Goal: Find specific page/section: Find specific page/section

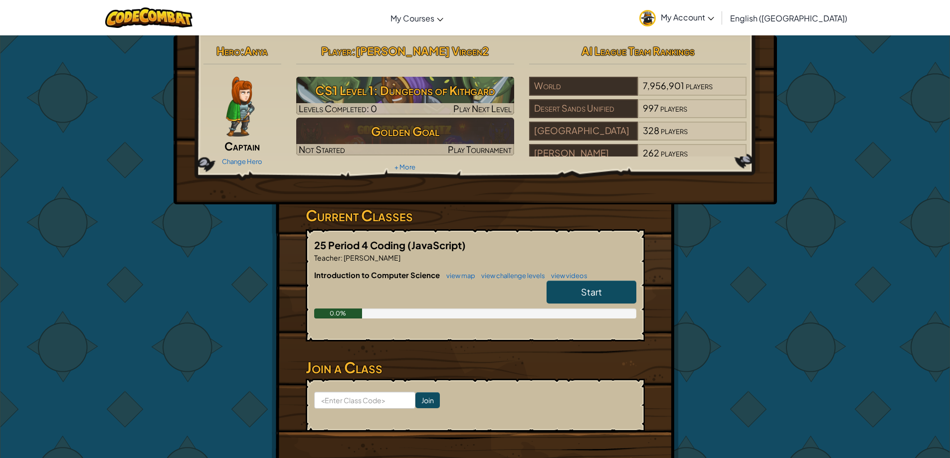
click at [714, 19] on span "My Account" at bounding box center [687, 17] width 53 height 10
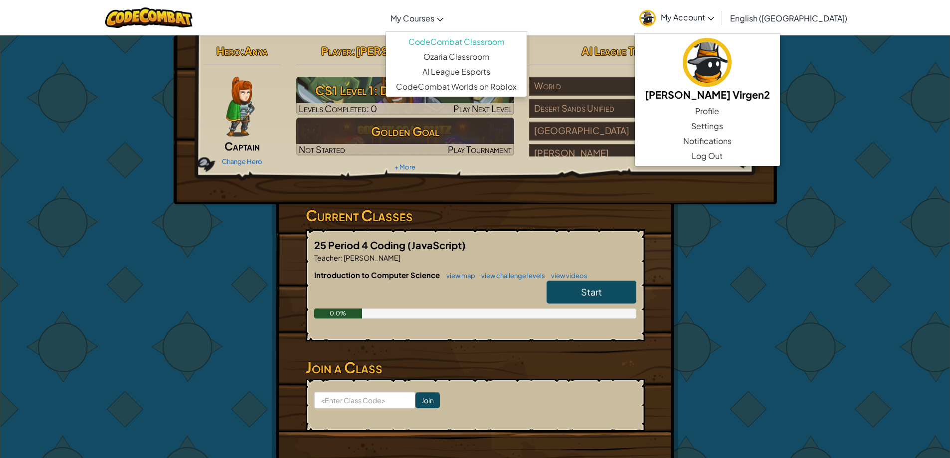
click at [434, 13] on span "My Courses" at bounding box center [412, 18] width 44 height 10
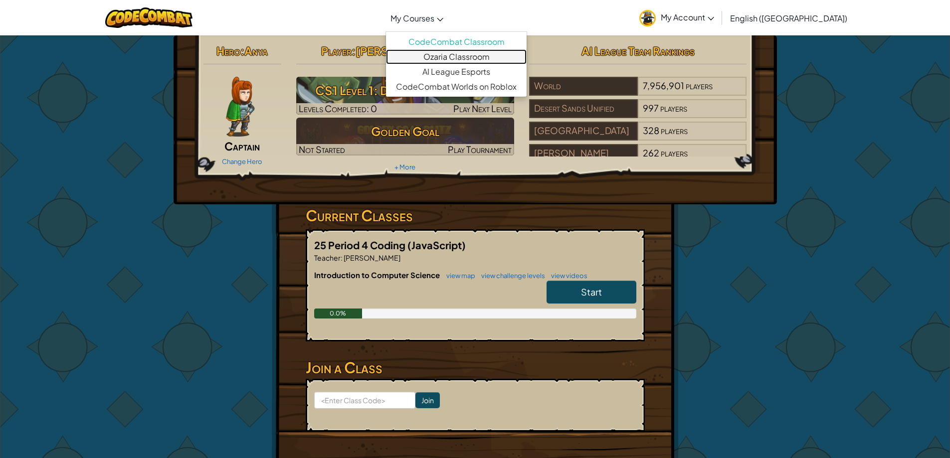
click at [470, 60] on link "Ozaria Classroom" at bounding box center [456, 56] width 141 height 15
